Goal: Find specific page/section: Find specific page/section

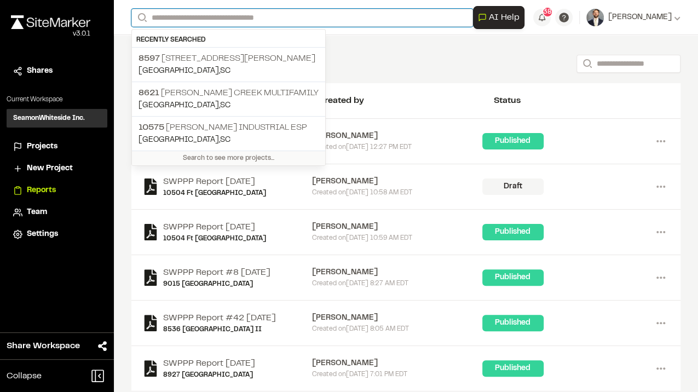
drag, startPoint x: 178, startPoint y: 19, endPoint x: 189, endPoint y: 22, distance: 11.4
click at [178, 19] on input "Search" at bounding box center [301, 18] width 341 height 18
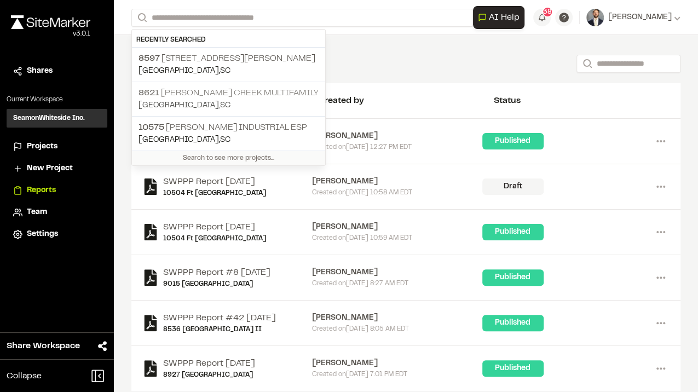
click at [274, 94] on p "8621 [PERSON_NAME] Creek Multifamily" at bounding box center [228, 92] width 180 height 13
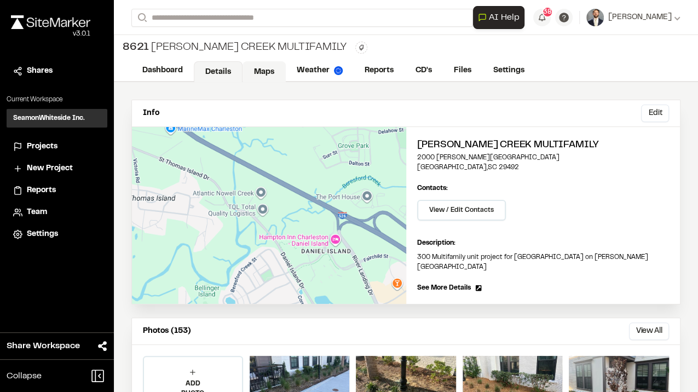
click at [262, 62] on link "Maps" at bounding box center [263, 71] width 43 height 21
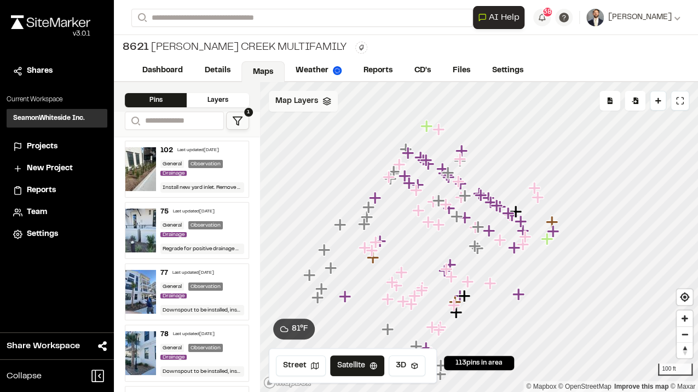
click at [298, 102] on span "Map Layers" at bounding box center [296, 101] width 43 height 12
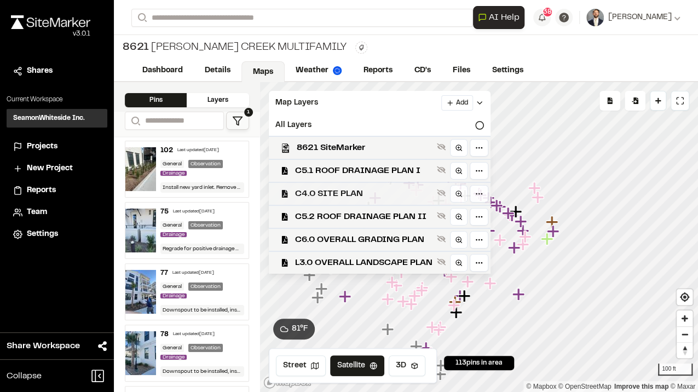
click at [336, 195] on span "C4.0 SITE PLAN" at bounding box center [363, 193] width 137 height 13
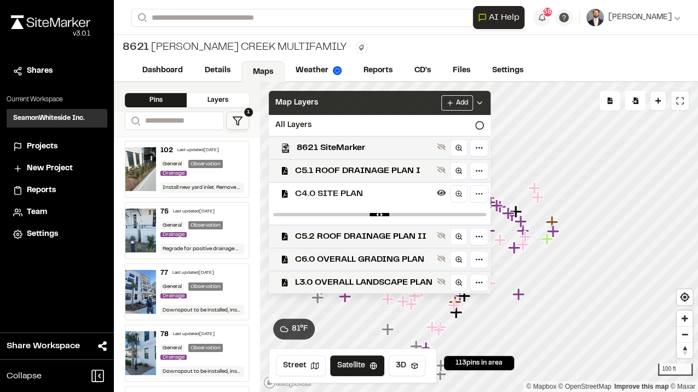
click at [365, 100] on div "Map Layers Add" at bounding box center [380, 103] width 222 height 24
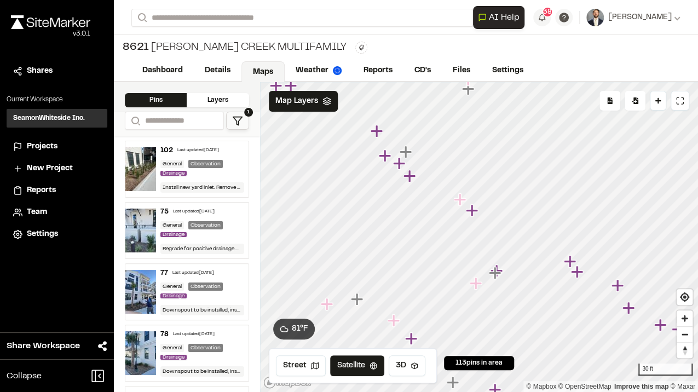
click at [458, 200] on icon "Map marker" at bounding box center [460, 199] width 12 height 12
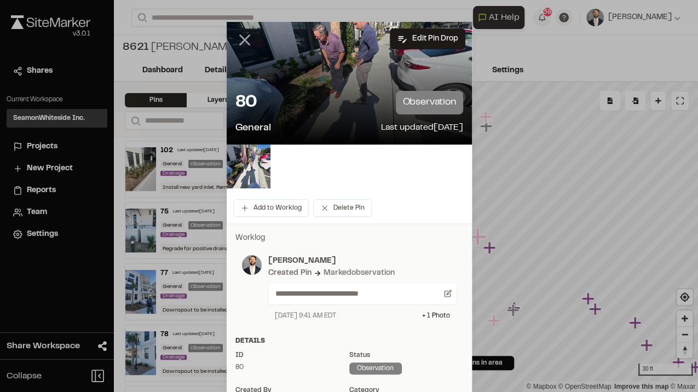
click at [245, 39] on icon at bounding box center [244, 40] width 19 height 19
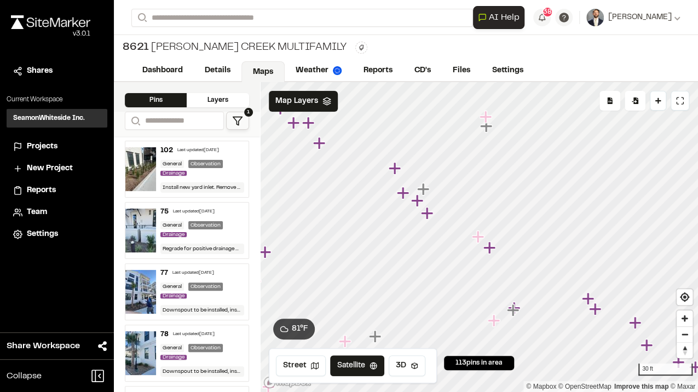
click at [491, 249] on icon "Map marker" at bounding box center [489, 247] width 12 height 12
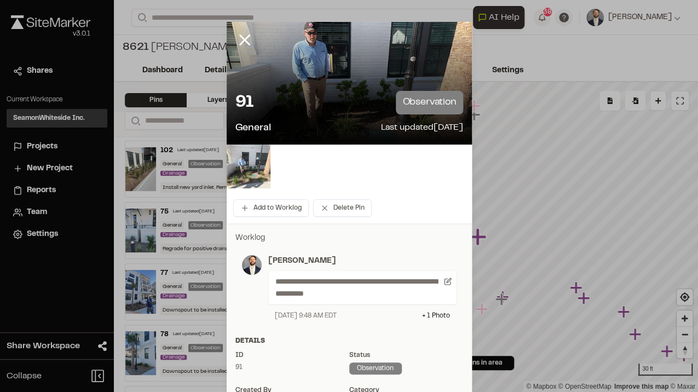
click at [245, 161] on img at bounding box center [248, 166] width 44 height 44
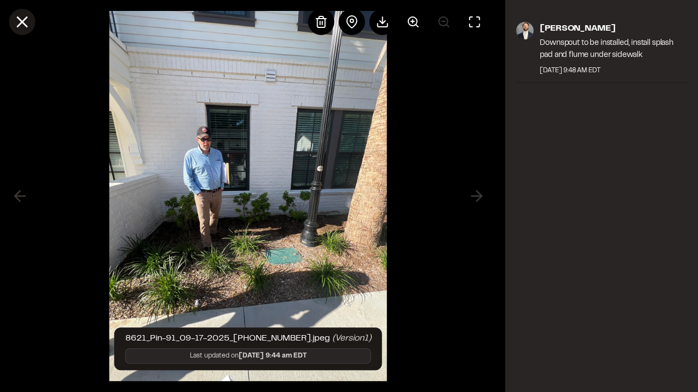
click at [24, 21] on line at bounding box center [22, 22] width 9 height 9
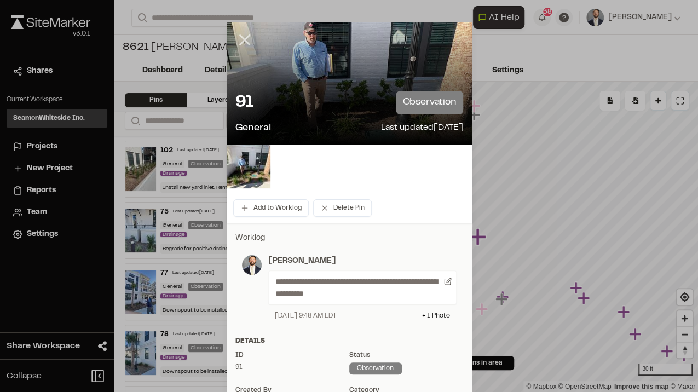
click at [239, 40] on icon at bounding box center [244, 40] width 19 height 19
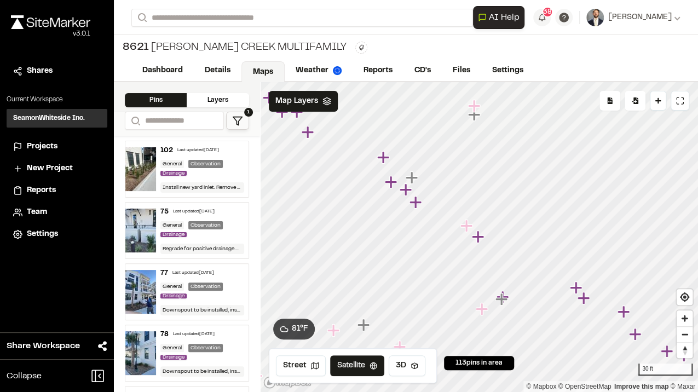
click at [466, 225] on icon "Map marker" at bounding box center [466, 225] width 12 height 12
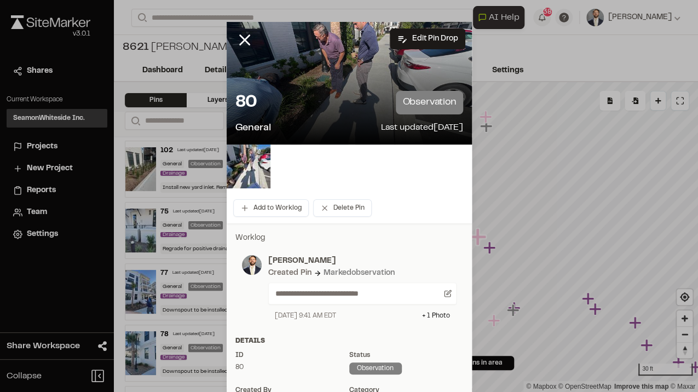
drag, startPoint x: 242, startPoint y: 36, endPoint x: 251, endPoint y: 50, distance: 16.7
click at [242, 36] on icon at bounding box center [244, 40] width 19 height 19
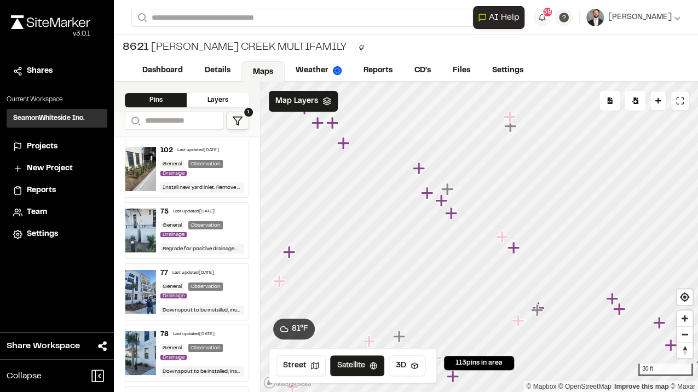
click at [512, 251] on icon "Map marker" at bounding box center [513, 247] width 12 height 12
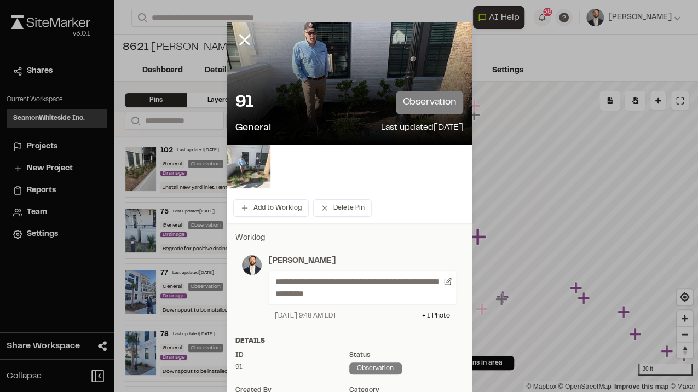
click at [250, 158] on img at bounding box center [248, 166] width 44 height 44
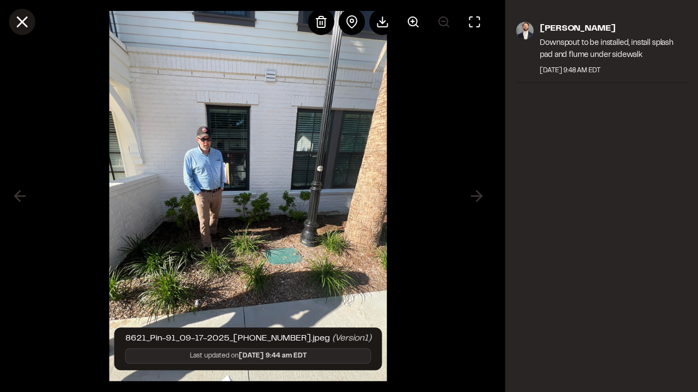
click at [28, 25] on icon at bounding box center [22, 22] width 19 height 19
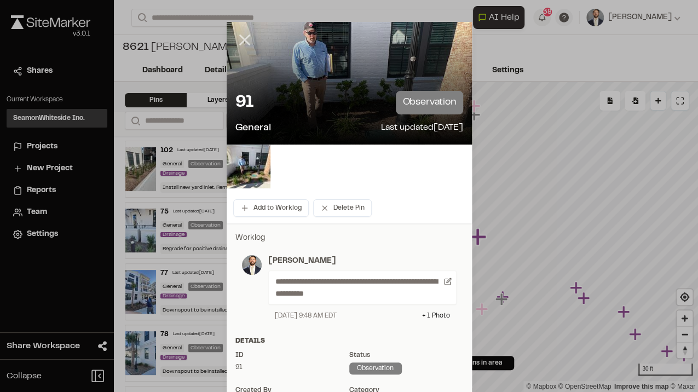
click at [243, 40] on icon at bounding box center [244, 40] width 19 height 19
